Goal: Task Accomplishment & Management: Use online tool/utility

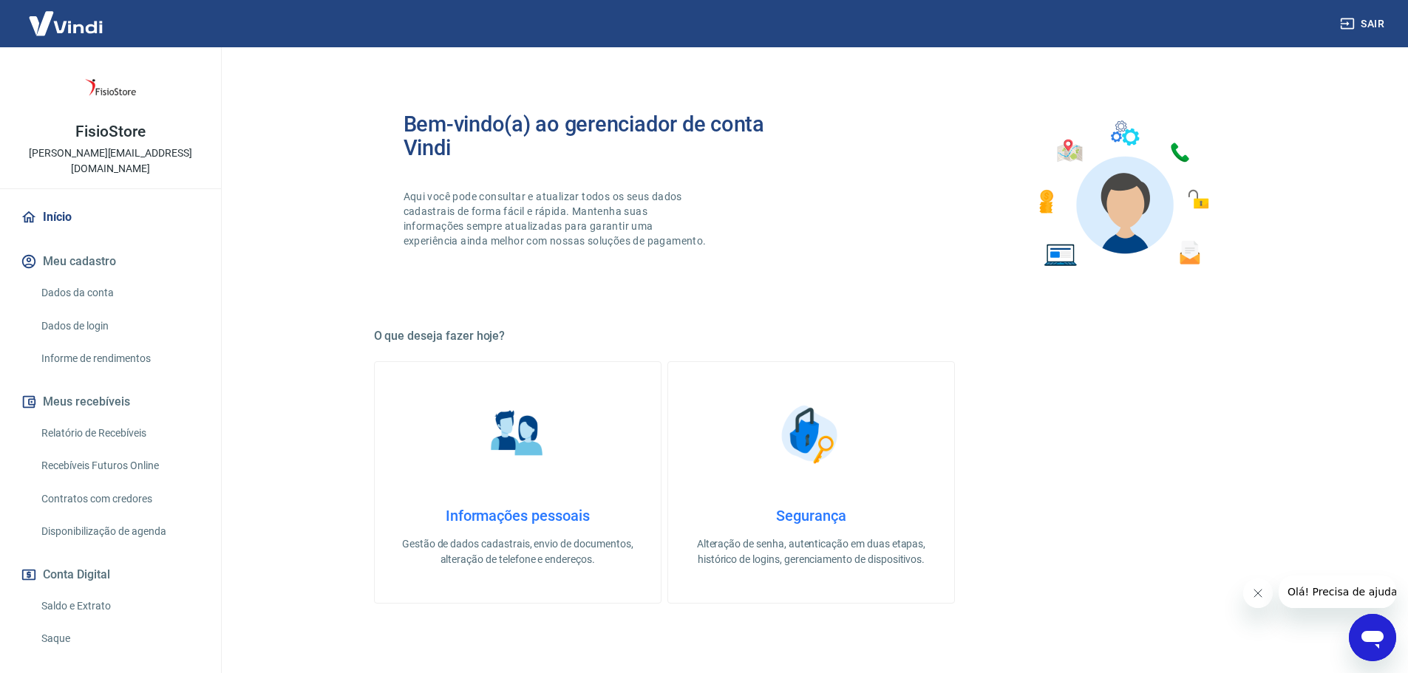
scroll to position [98, 0]
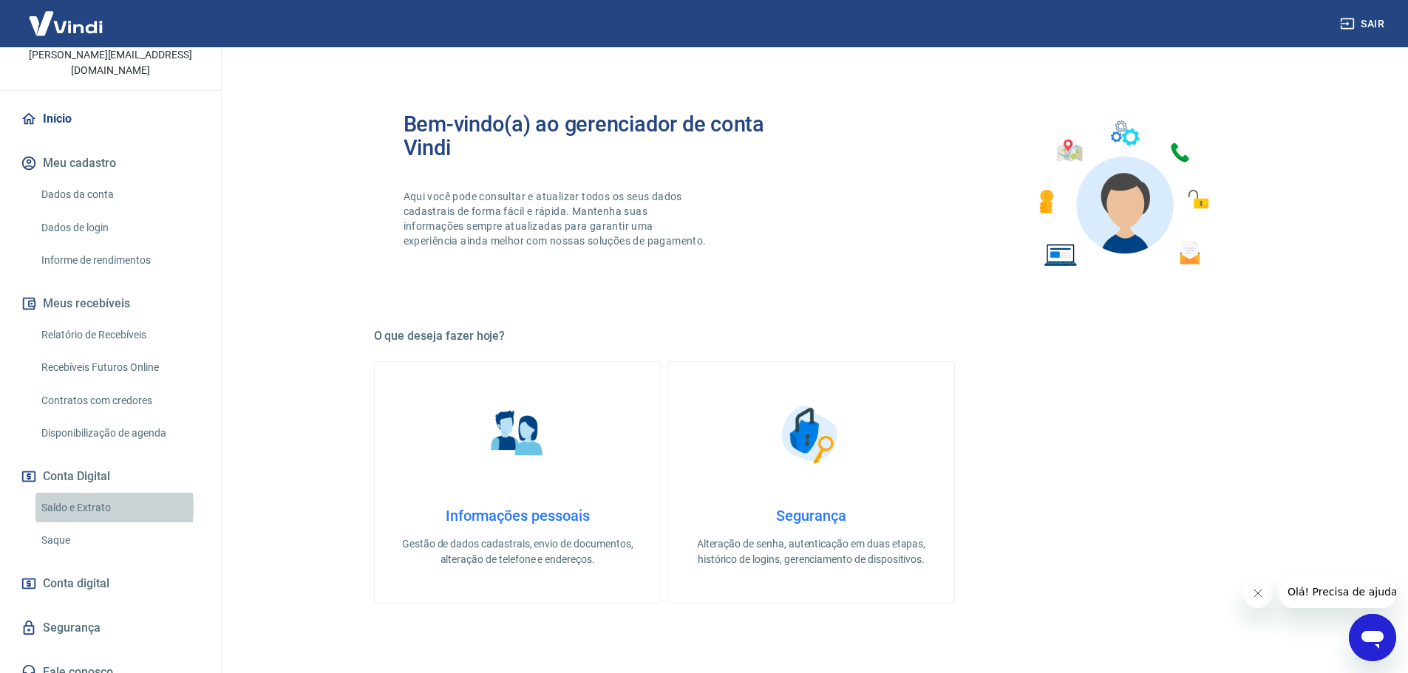
click at [69, 493] on link "Saldo e Extrato" at bounding box center [119, 508] width 168 height 30
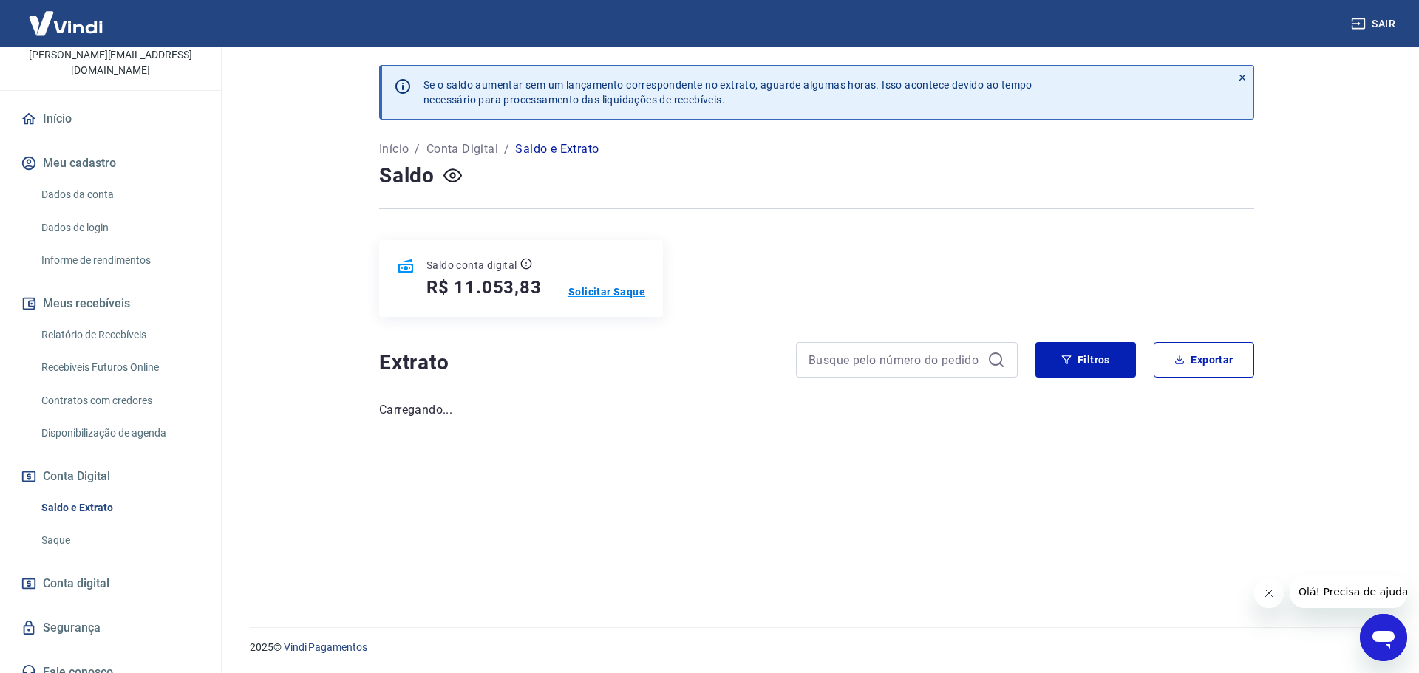
click at [599, 294] on p "Solicitar Saque" at bounding box center [606, 292] width 77 height 15
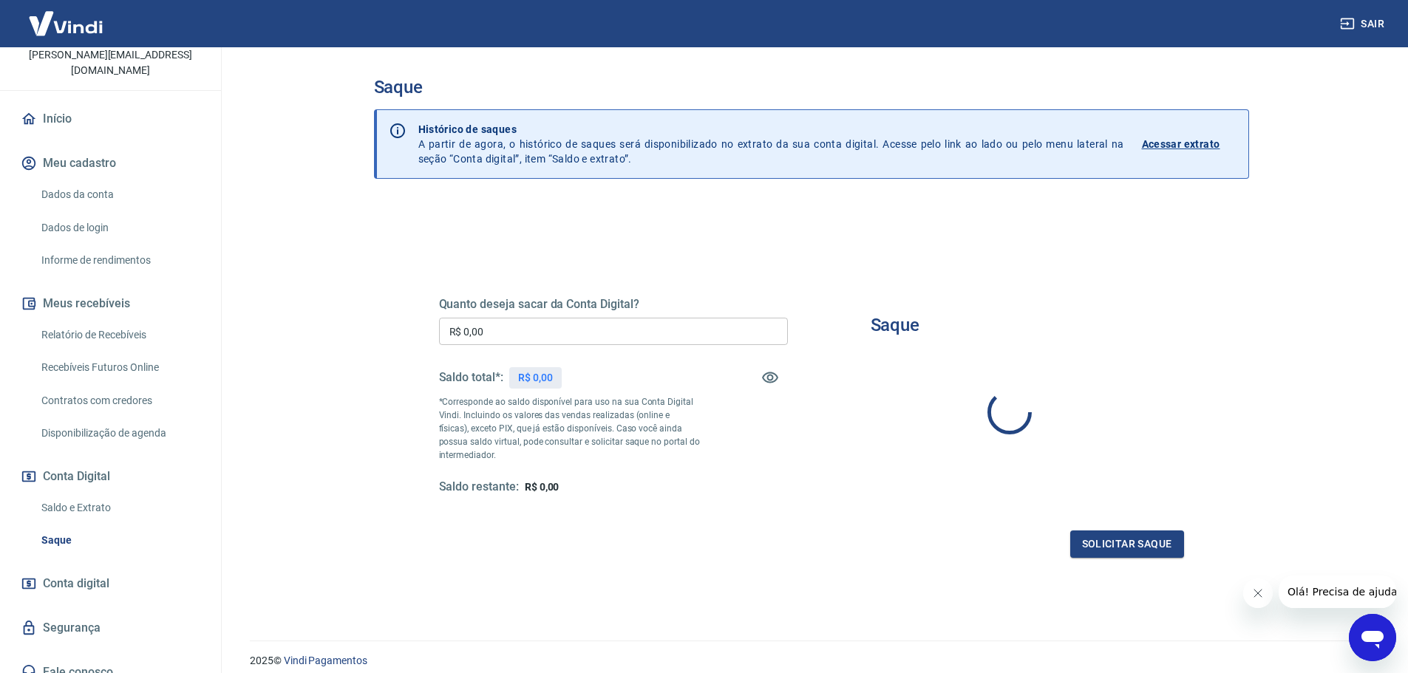
click at [566, 332] on input "R$ 0,00" at bounding box center [613, 331] width 349 height 27
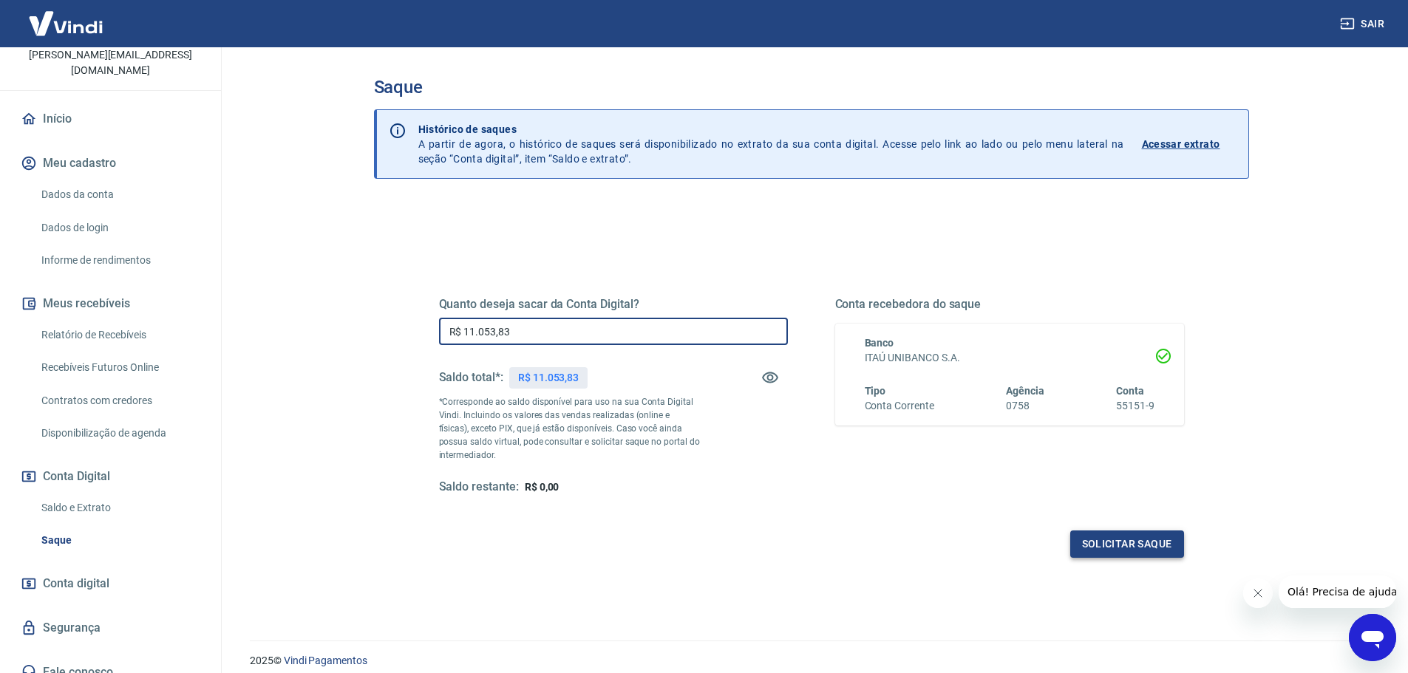
type input "R$ 11.053,83"
click at [1110, 546] on button "Solicitar saque" at bounding box center [1127, 544] width 114 height 27
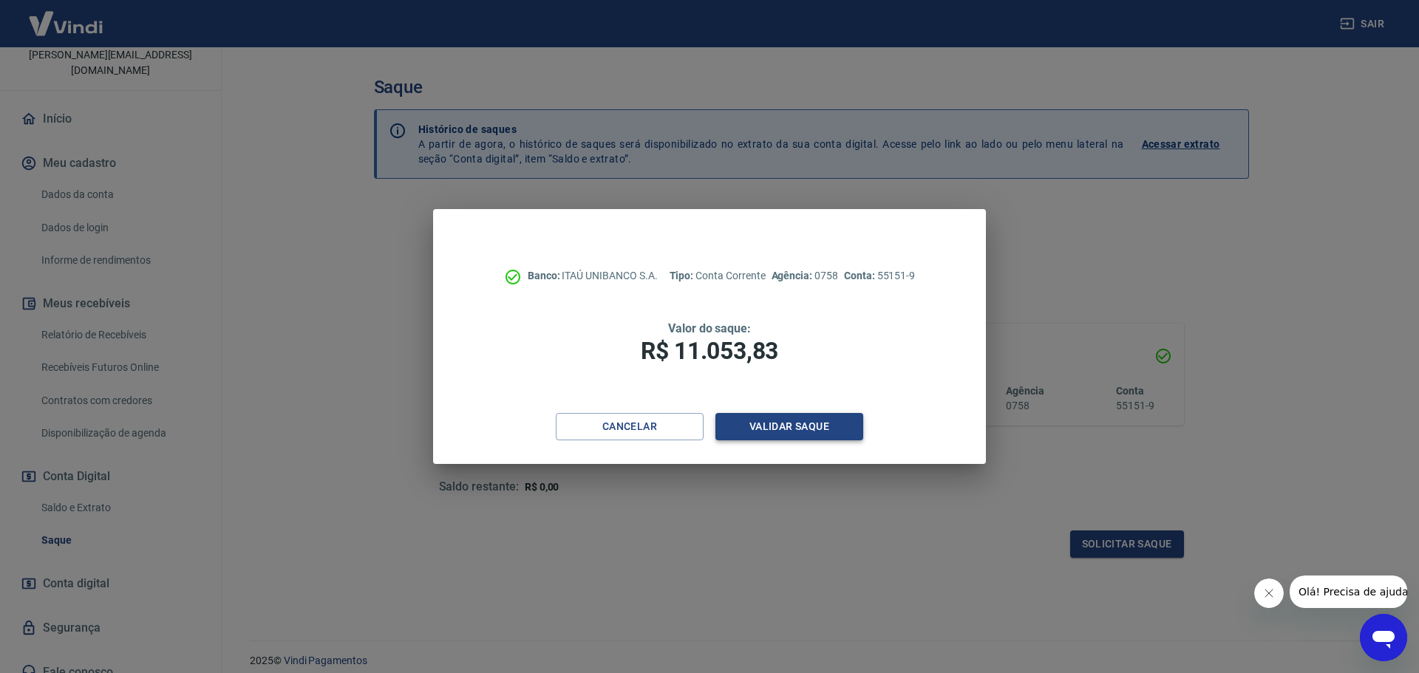
click at [783, 427] on button "Validar saque" at bounding box center [790, 426] width 148 height 27
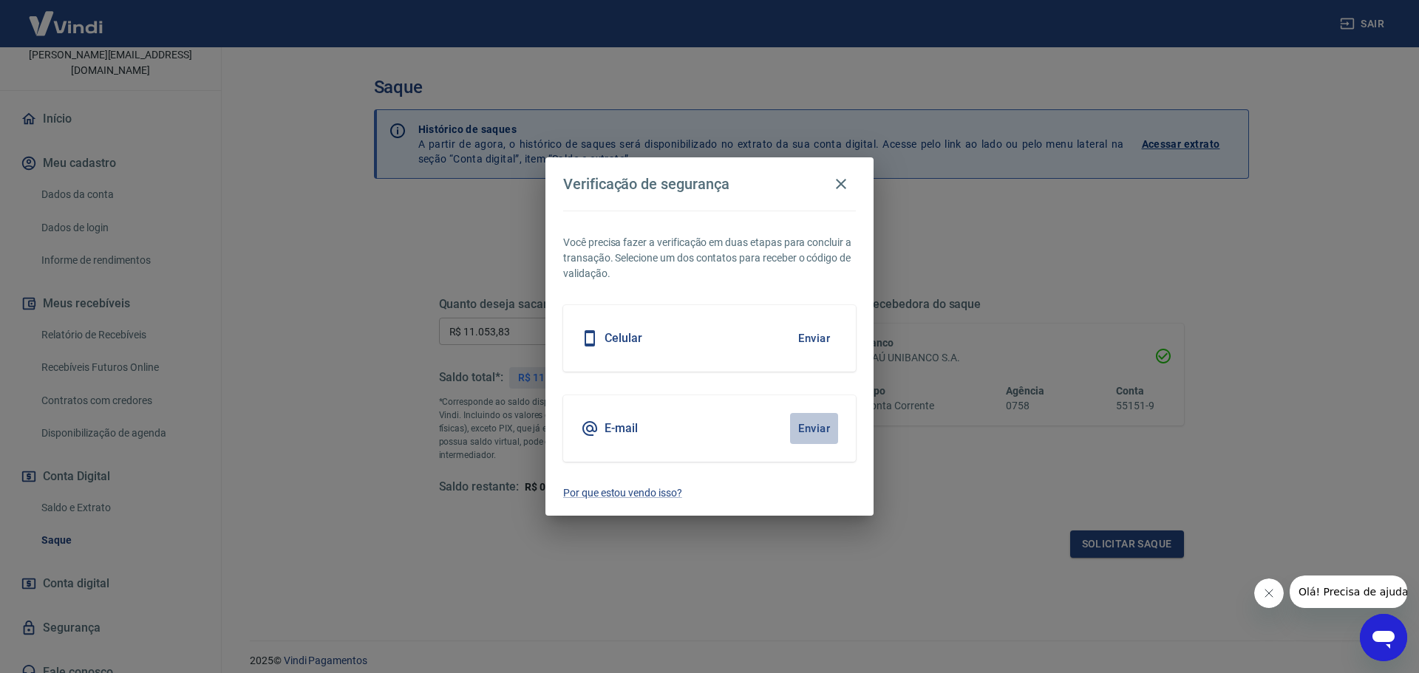
click at [824, 427] on button "Enviar" at bounding box center [814, 428] width 48 height 31
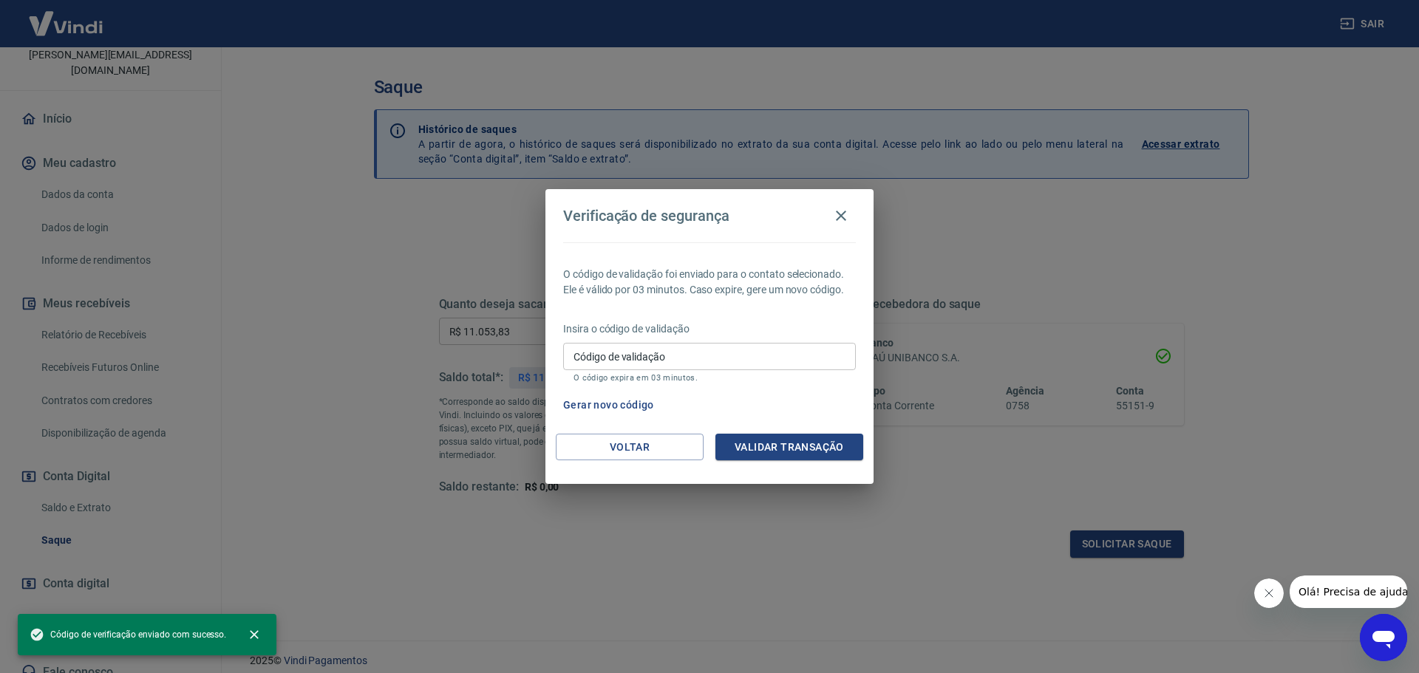
click at [695, 362] on input "Código de validação" at bounding box center [709, 356] width 293 height 27
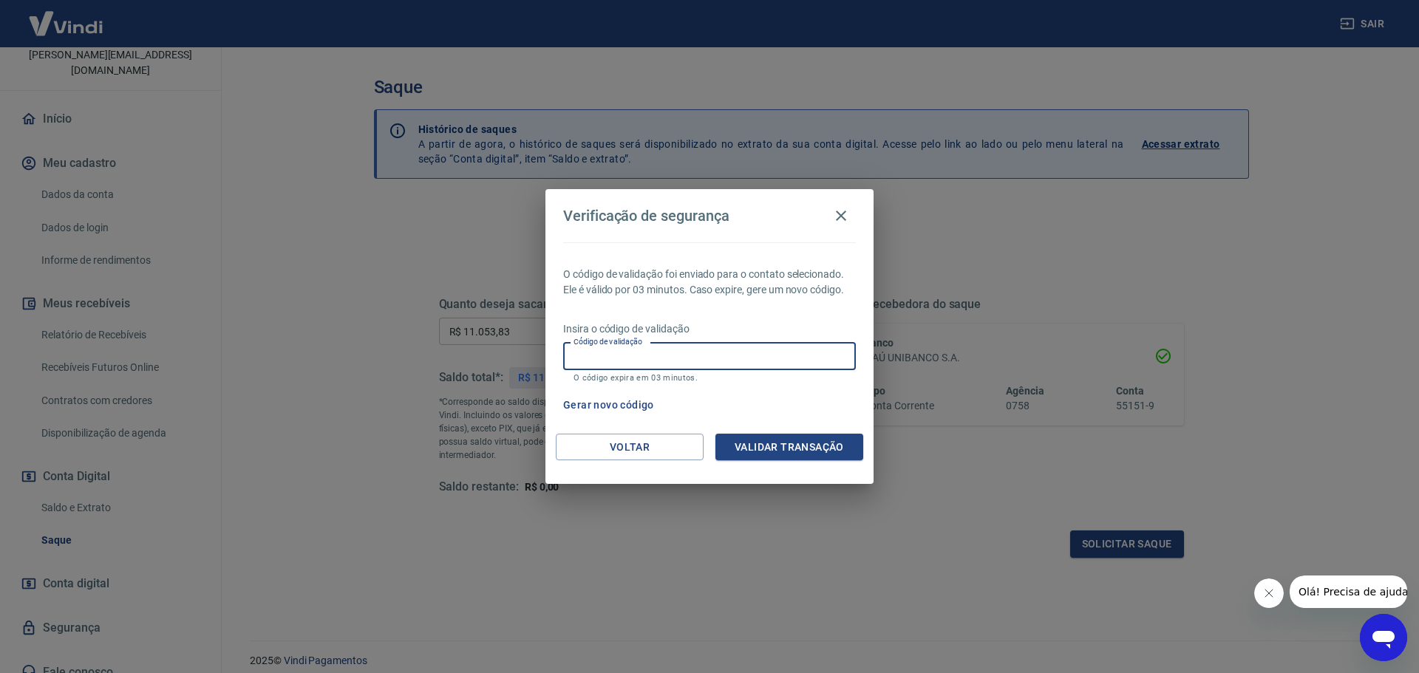
paste input "460215"
type input "460215"
click at [801, 452] on button "Validar transação" at bounding box center [790, 447] width 148 height 27
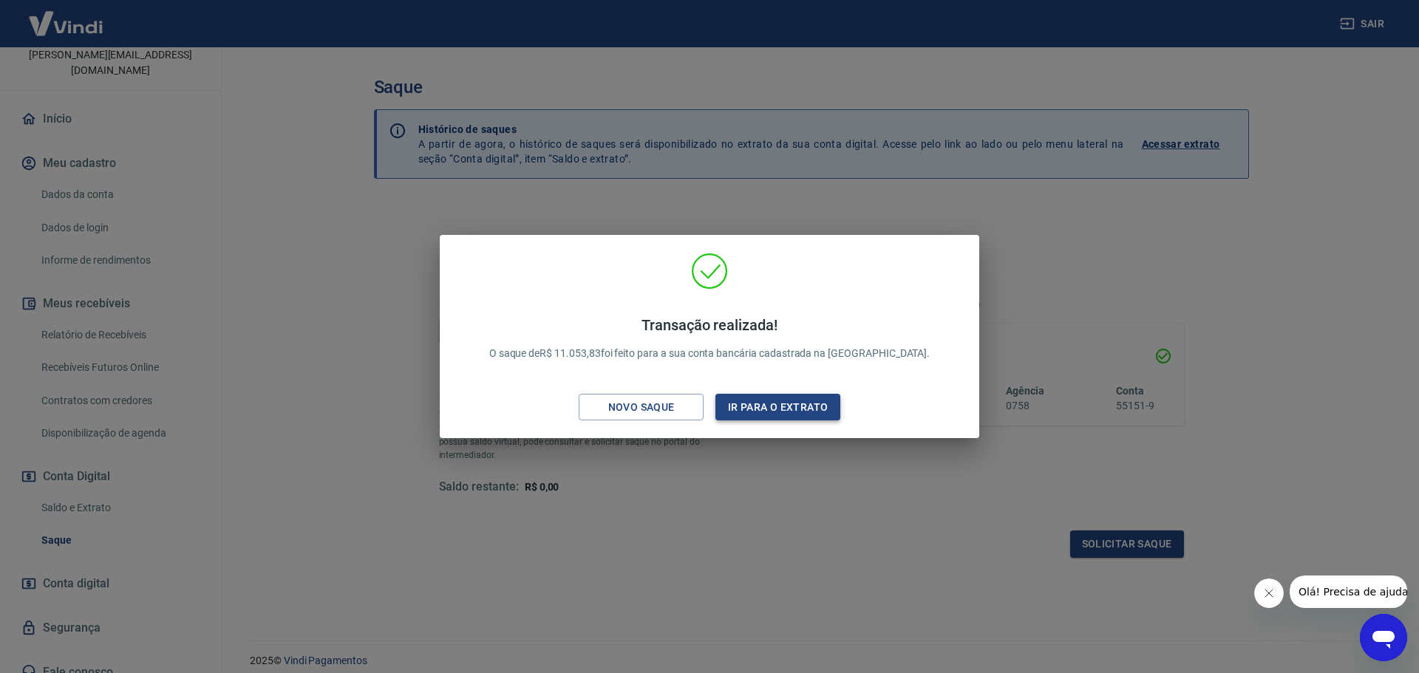
click at [801, 406] on button "Ir para o extrato" at bounding box center [778, 407] width 125 height 27
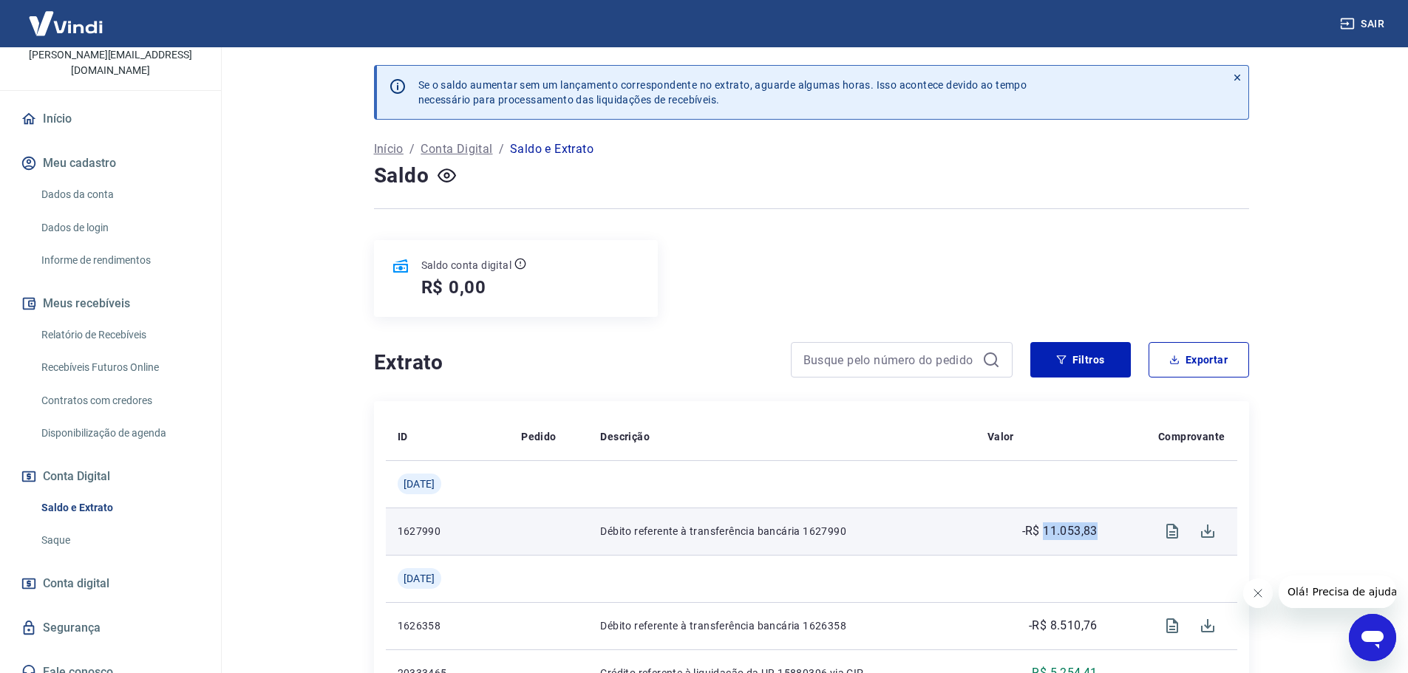
drag, startPoint x: 1099, startPoint y: 536, endPoint x: 1045, endPoint y: 535, distance: 54.7
click at [1045, 535] on td "-R$ 11.053,83" at bounding box center [1043, 531] width 134 height 47
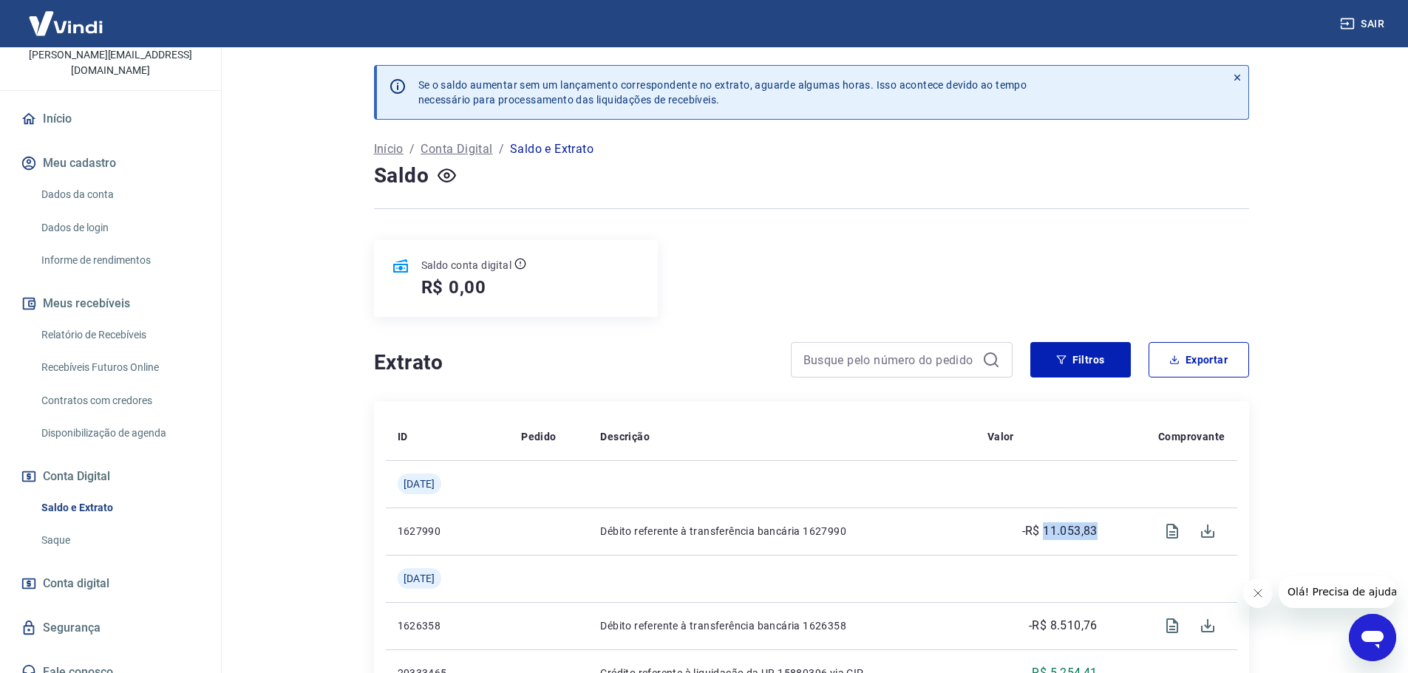
copy p "11.053,83"
